Goal: Task Accomplishment & Management: Complete application form

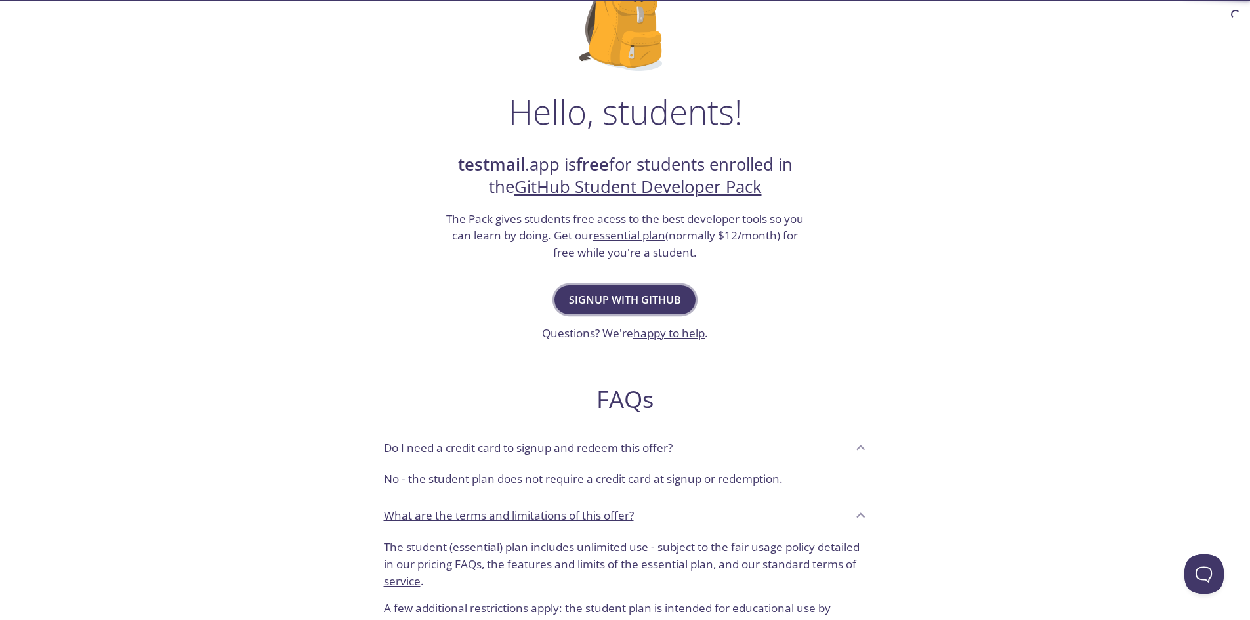
click at [674, 291] on span "Signup with GitHub" at bounding box center [625, 300] width 112 height 18
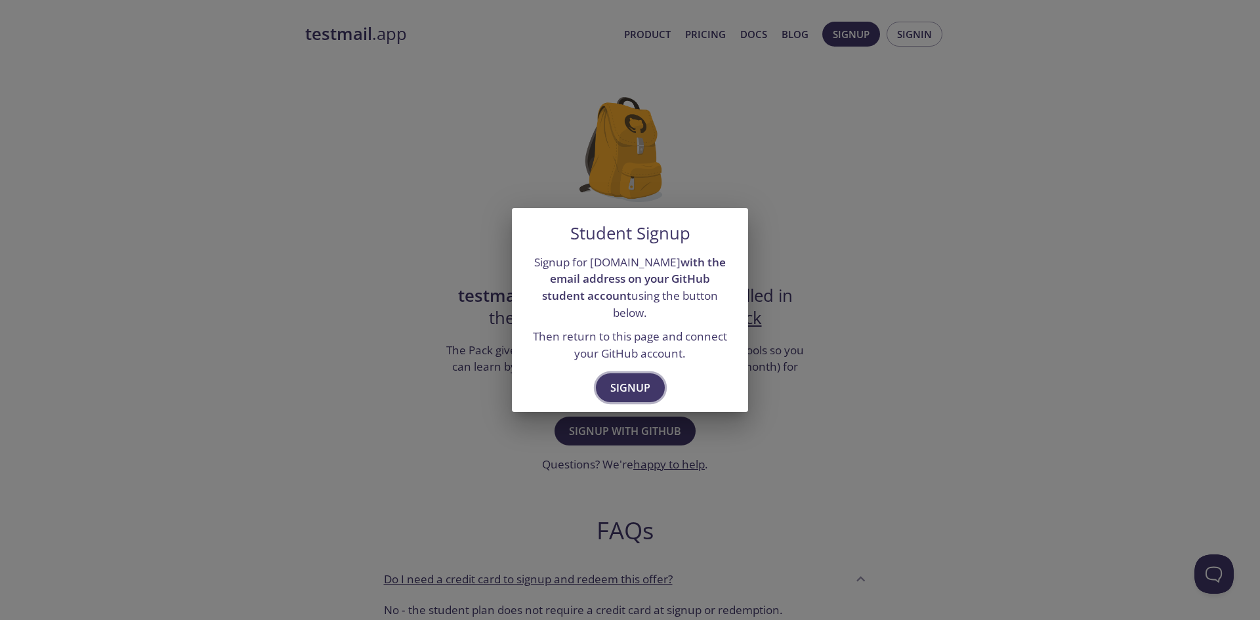
click at [622, 379] on span "Signup" at bounding box center [630, 388] width 40 height 18
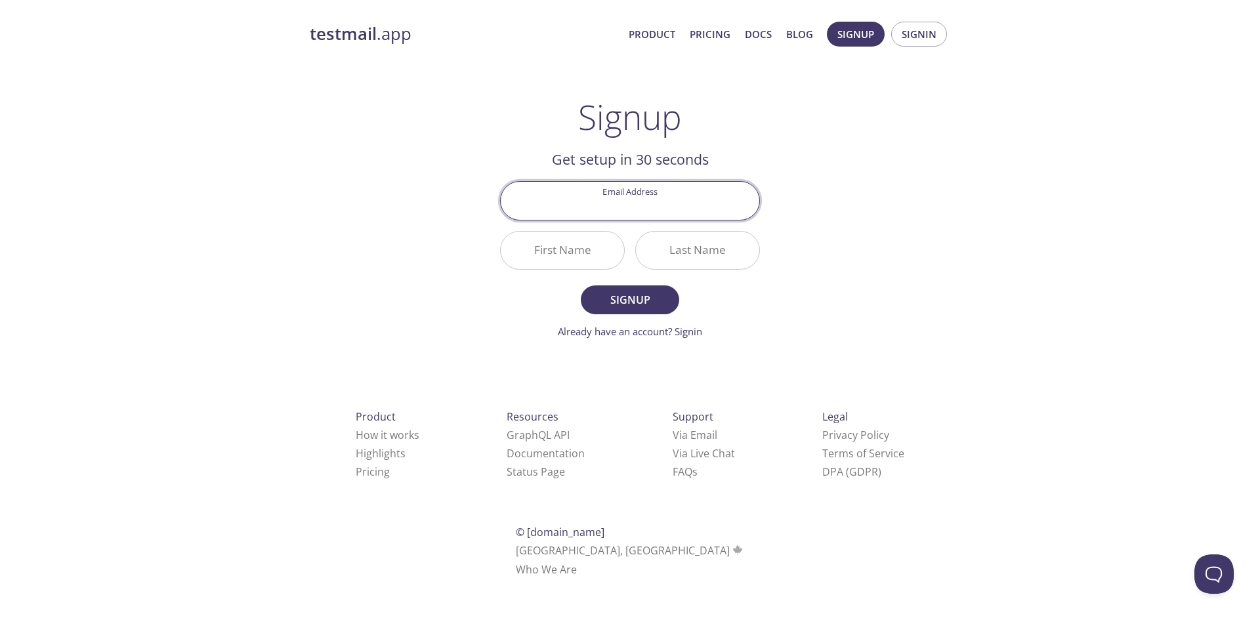
click at [666, 205] on input "Email Address" at bounding box center [630, 200] width 259 height 37
click at [824, 216] on div "testmail .app Product Pricing Docs Blog Signup Signin Signup Get setup in 30 se…" at bounding box center [630, 314] width 672 height 603
click at [668, 207] on input "Email Address" at bounding box center [630, 200] width 259 height 37
type input "[EMAIL_ADDRESS][DOMAIN_NAME]"
click at [590, 259] on input "First Name" at bounding box center [562, 250] width 123 height 37
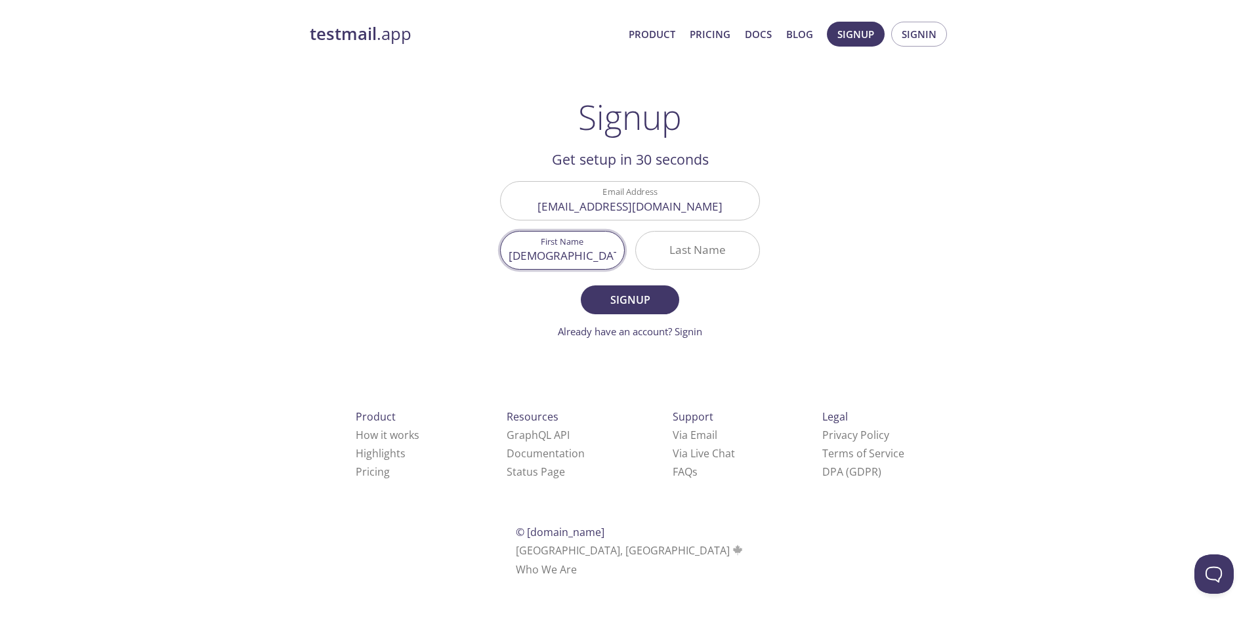
type input "[DEMOGRAPHIC_DATA]"
type input "Pratama"
click at [645, 306] on span "Signup" at bounding box center [630, 300] width 70 height 18
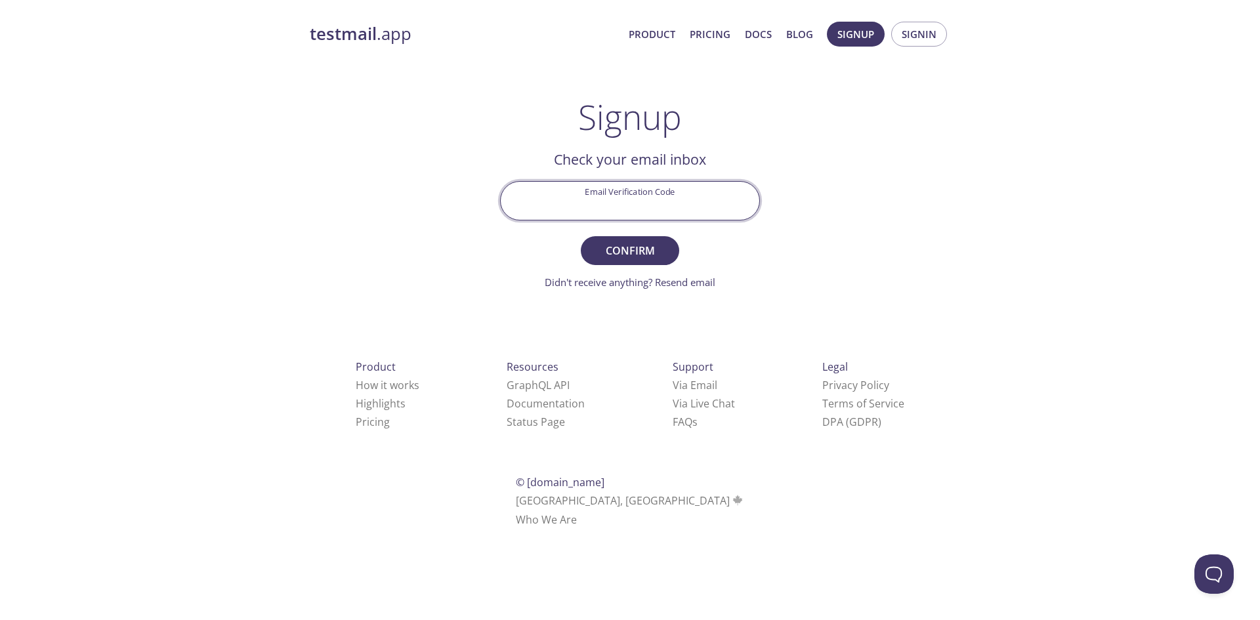
click at [666, 197] on input "Email Verification Code" at bounding box center [630, 200] width 259 height 37
paste input "CMWF17S"
type input "CMWF17S"
click at [659, 246] on span "Confirm" at bounding box center [630, 251] width 70 height 18
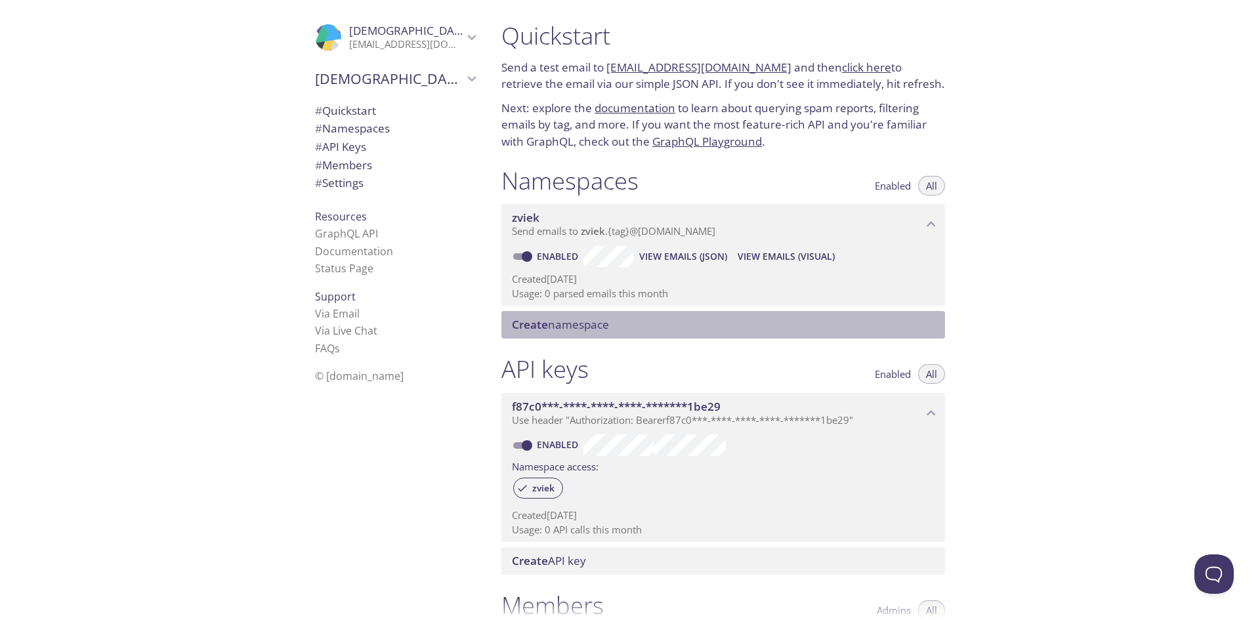
click at [597, 320] on span "Create namespace" at bounding box center [560, 324] width 97 height 15
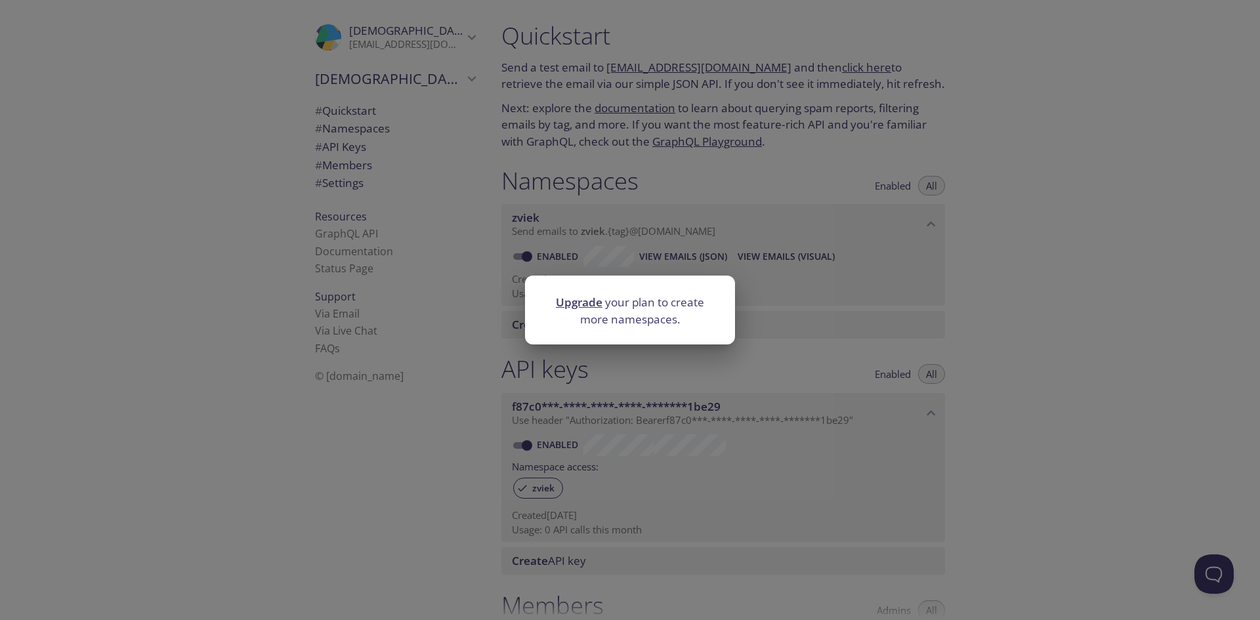
click at [595, 302] on link "Upgrade" at bounding box center [579, 302] width 47 height 15
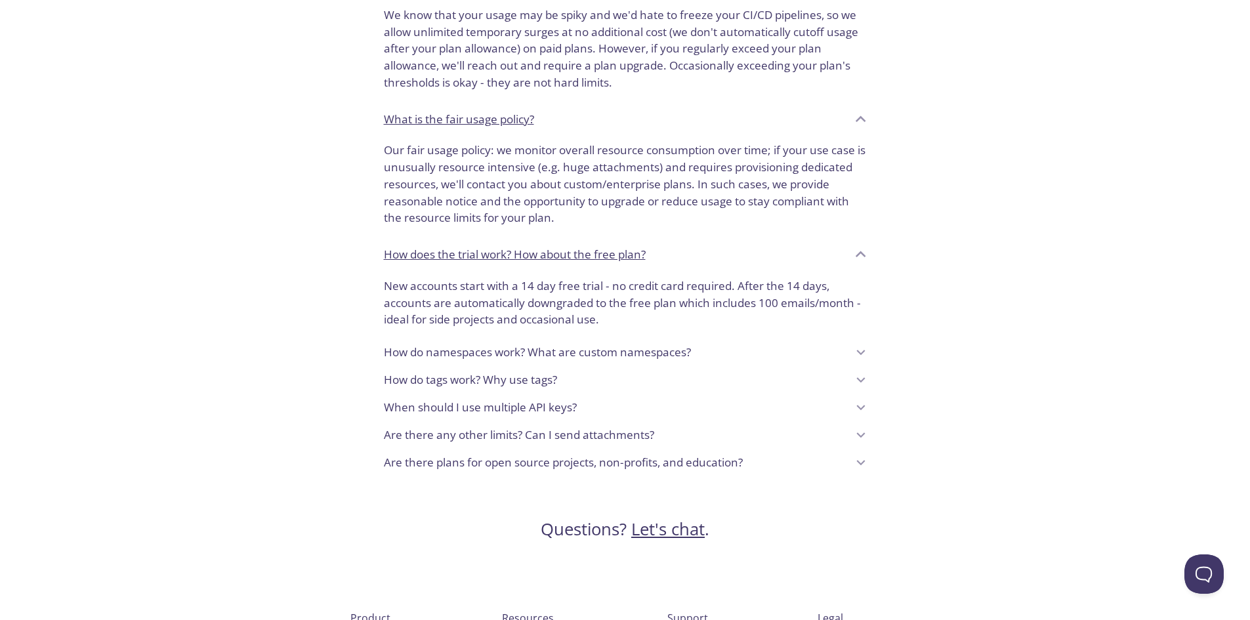
scroll to position [1052, 0]
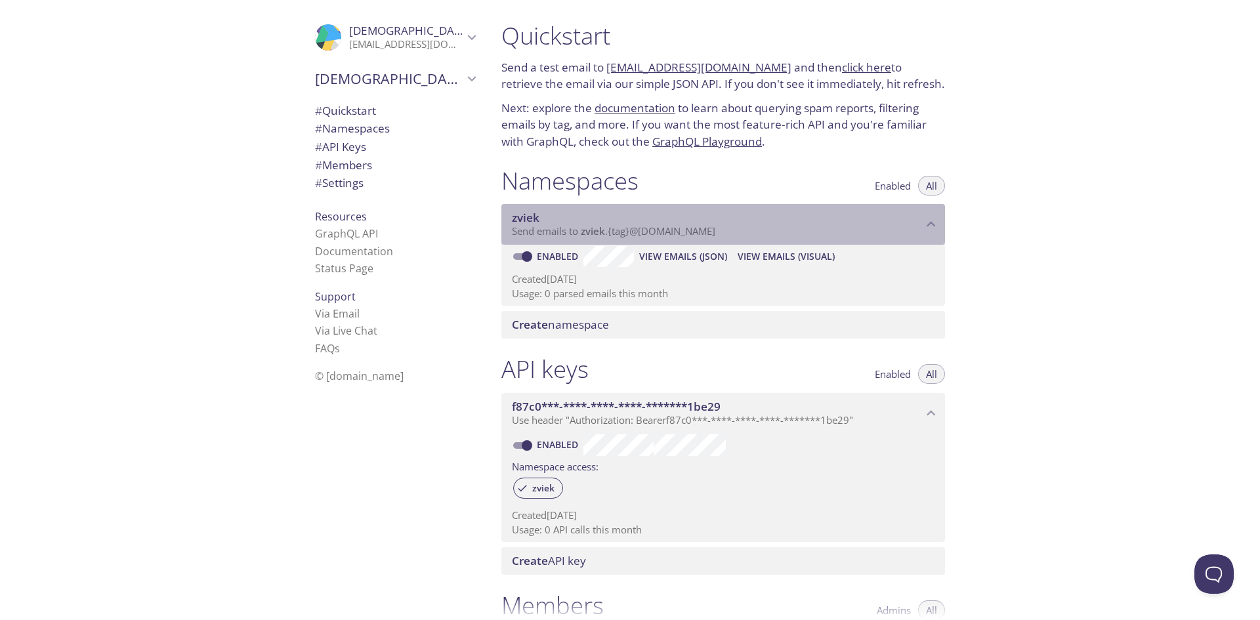
click at [652, 223] on span "zviek" at bounding box center [717, 218] width 411 height 14
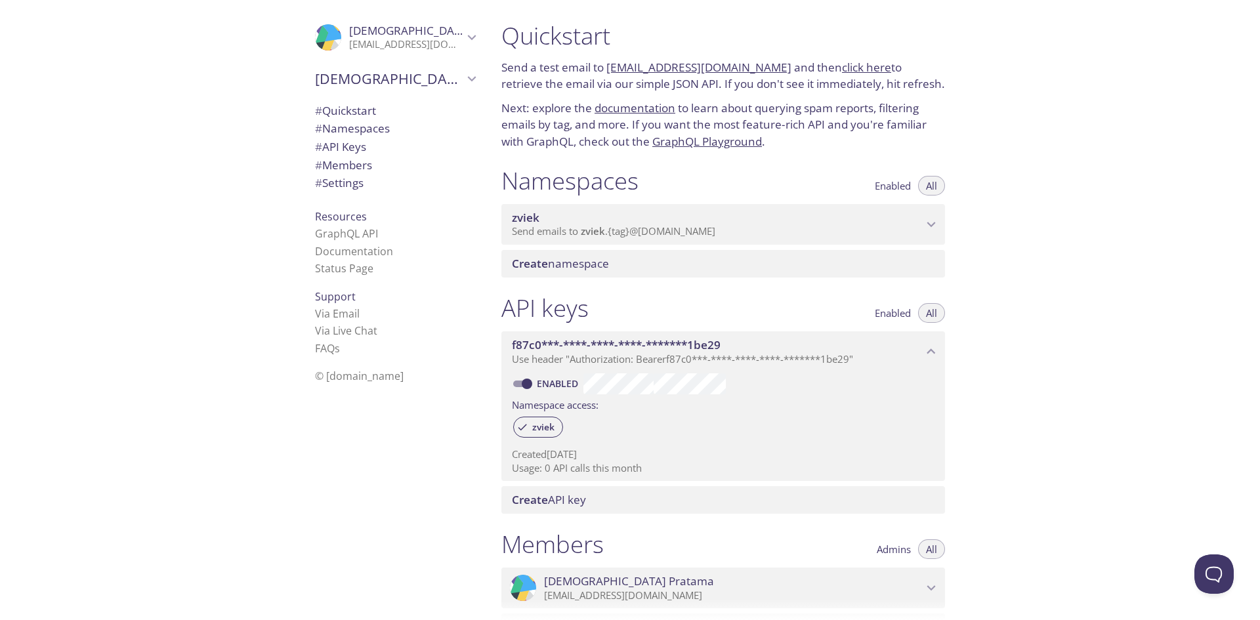
click at [750, 228] on p "Send emails to zviek . {tag} @[DOMAIN_NAME]" at bounding box center [717, 231] width 411 height 13
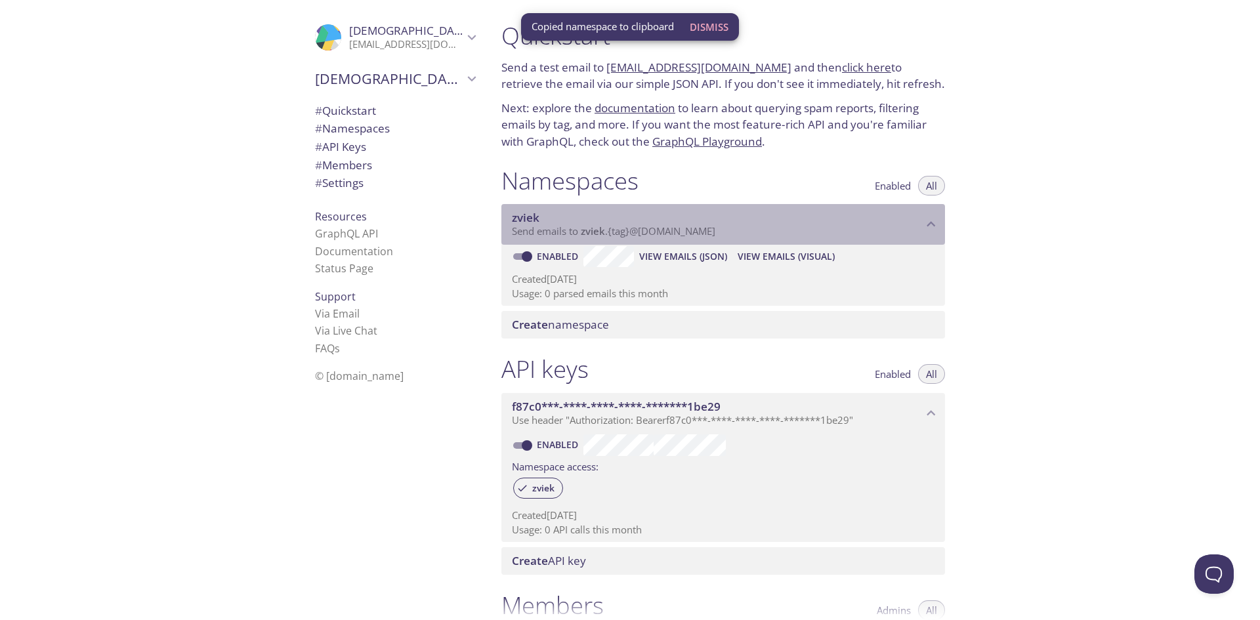
click at [813, 242] on div "zviek Send emails to zviek . {tag} @[DOMAIN_NAME]" at bounding box center [724, 224] width 444 height 41
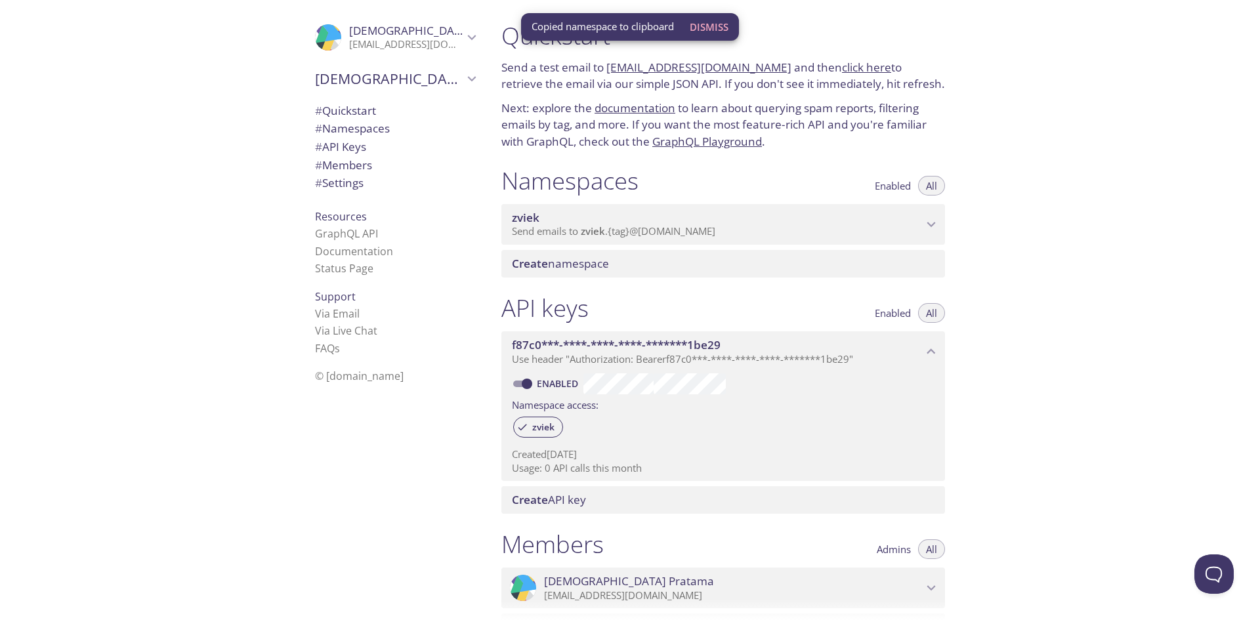
click at [819, 233] on p "Send emails to zviek . {tag} @[DOMAIN_NAME]" at bounding box center [717, 231] width 411 height 13
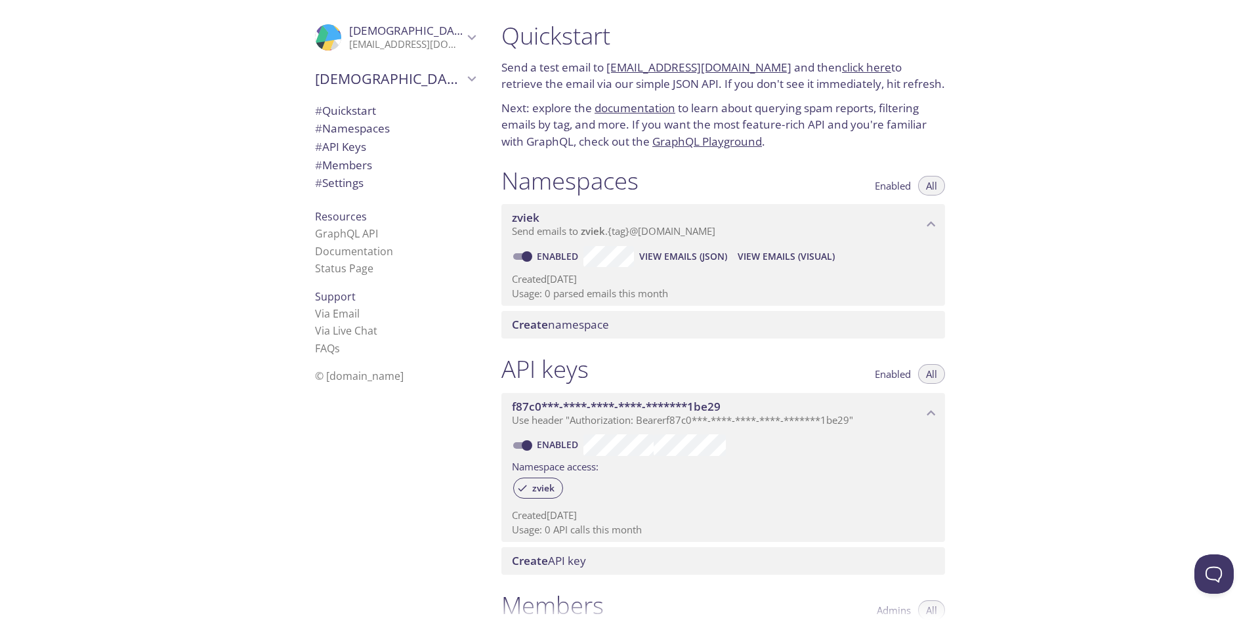
click at [807, 259] on span "View Emails (Visual)" at bounding box center [786, 257] width 97 height 16
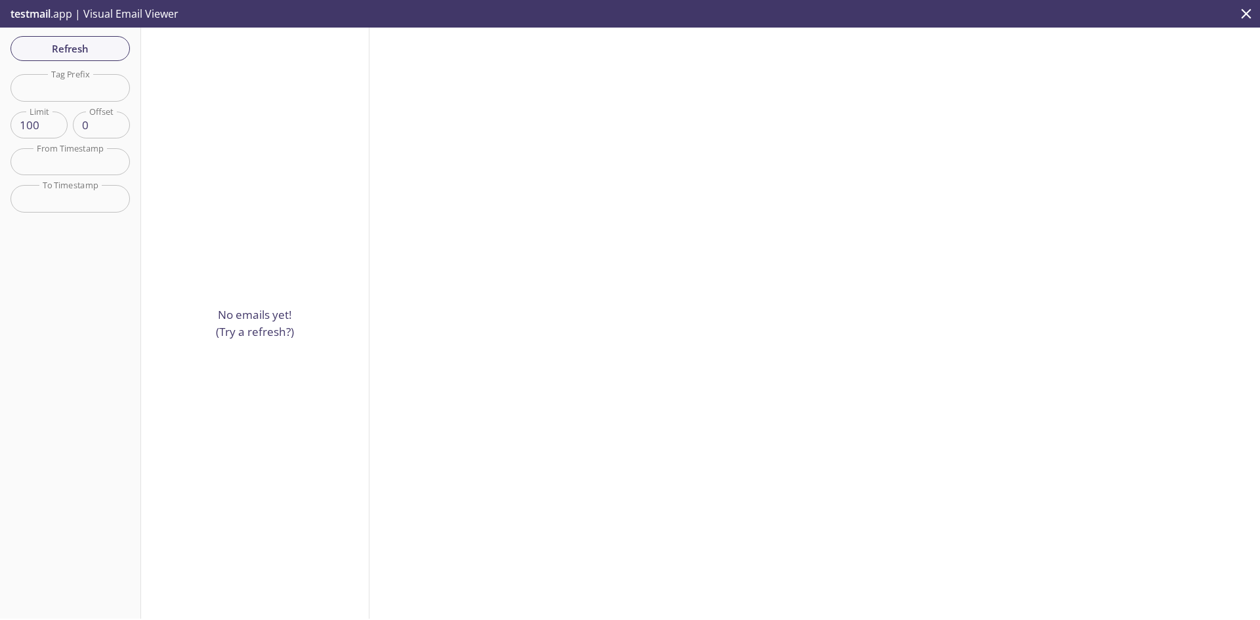
click at [243, 194] on div "No emails yet! (Try a refresh?)" at bounding box center [255, 323] width 228 height 591
click at [102, 53] on span "Refresh" at bounding box center [70, 48] width 98 height 17
